Goal: Navigation & Orientation: Find specific page/section

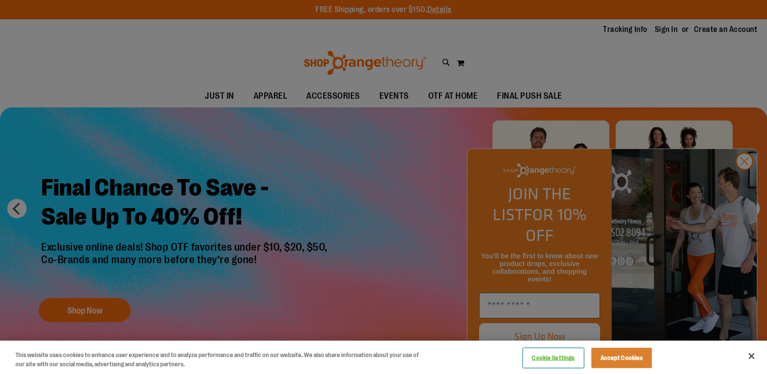
click at [539, 361] on button "Cookie Settings" at bounding box center [553, 357] width 60 height 19
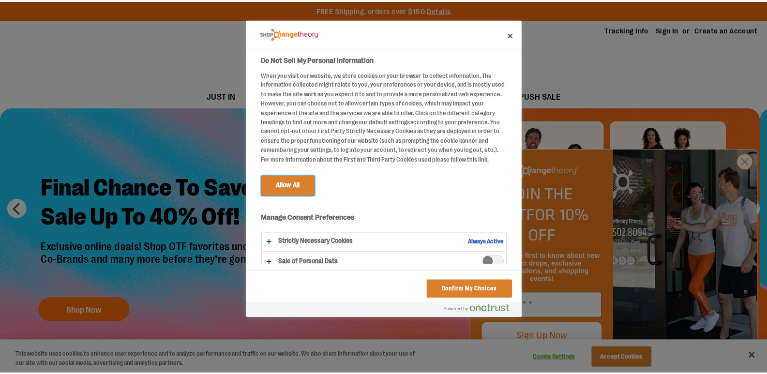
scroll to position [9, 0]
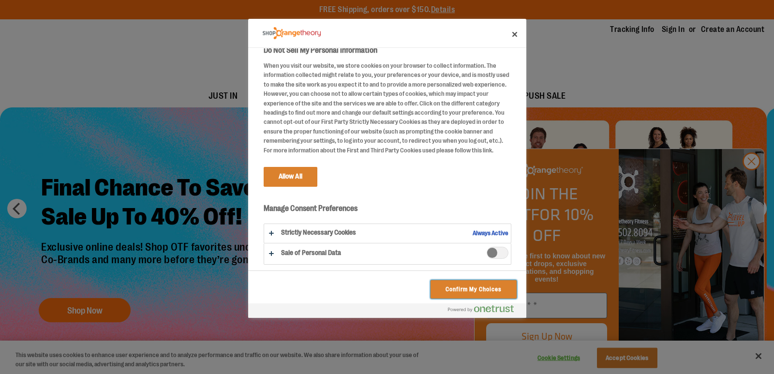
click at [483, 290] on button "Confirm My Choices" at bounding box center [473, 289] width 86 height 18
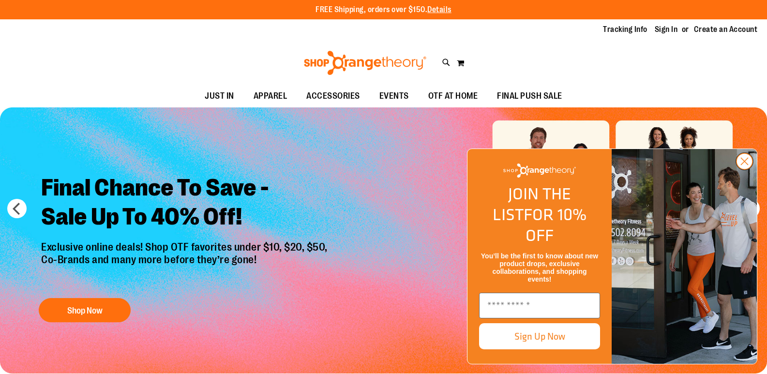
click at [745, 169] on circle "Close dialog" at bounding box center [744, 161] width 16 height 16
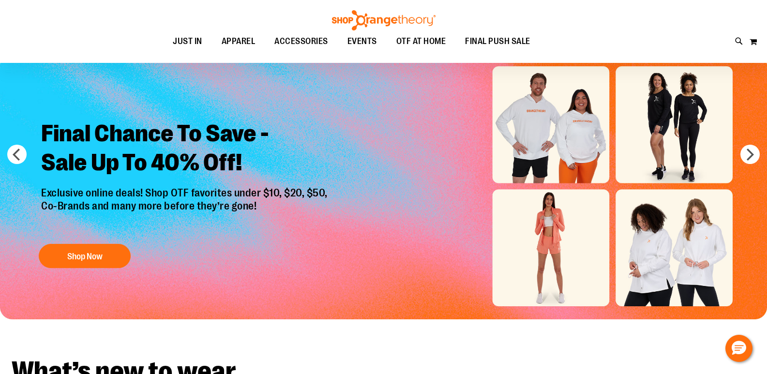
scroll to position [0, 0]
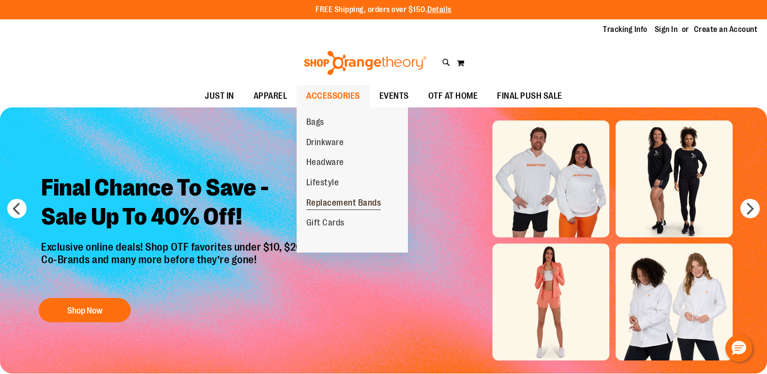
click at [324, 198] on span "Replacement Bands" at bounding box center [343, 204] width 75 height 12
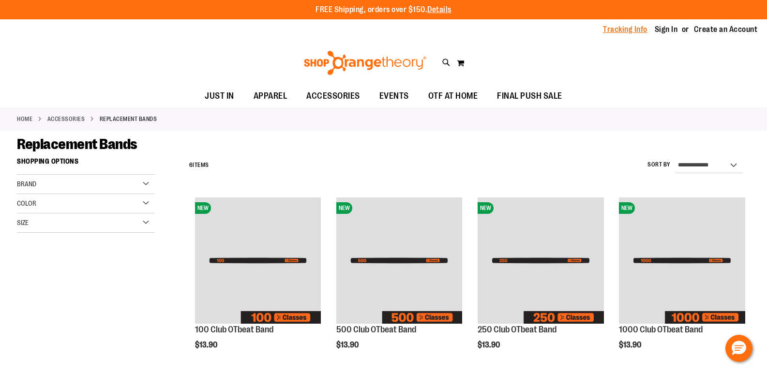
click at [636, 30] on link "Tracking Info" at bounding box center [625, 29] width 44 height 11
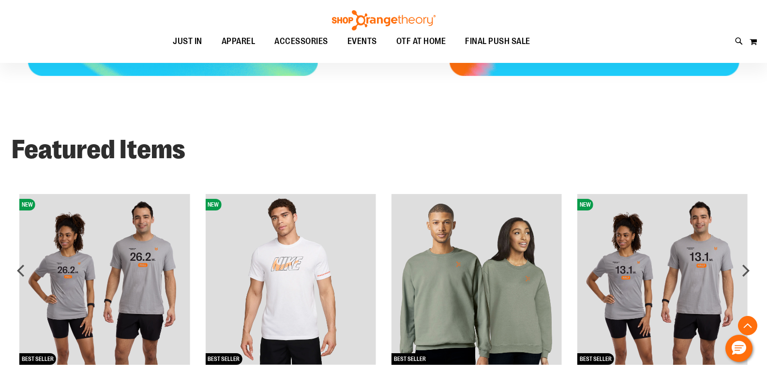
scroll to position [507, 0]
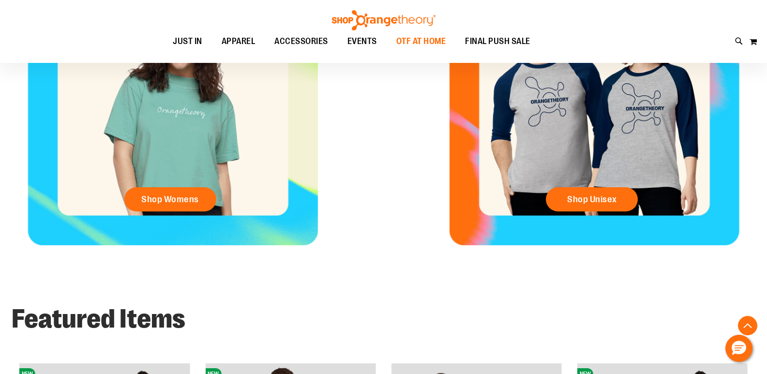
click at [415, 35] on span "OTF AT HOME" at bounding box center [421, 41] width 50 height 22
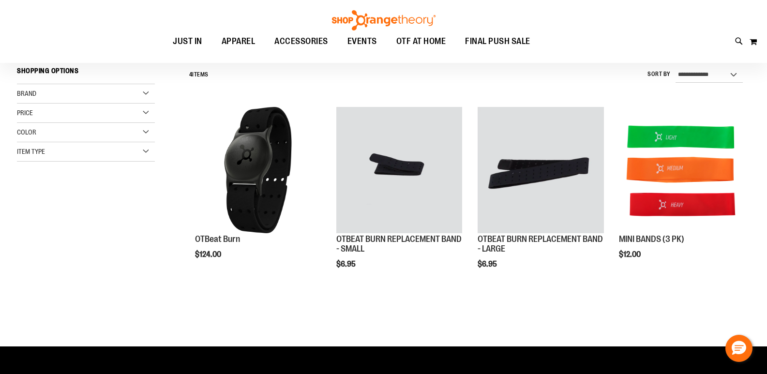
scroll to position [48, 0]
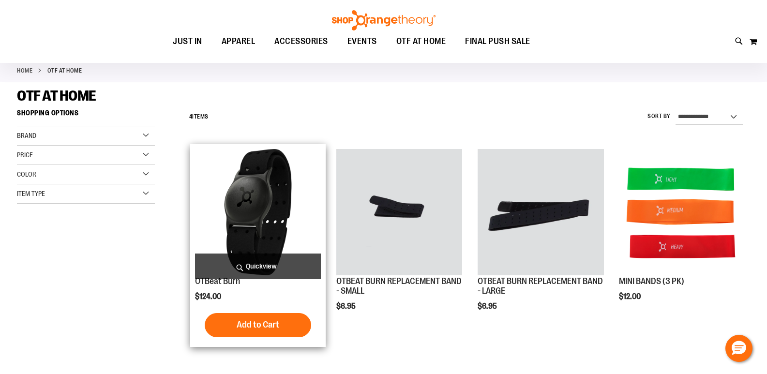
click at [253, 199] on img "product" at bounding box center [258, 212] width 126 height 126
